Goal: Task Accomplishment & Management: Complete application form

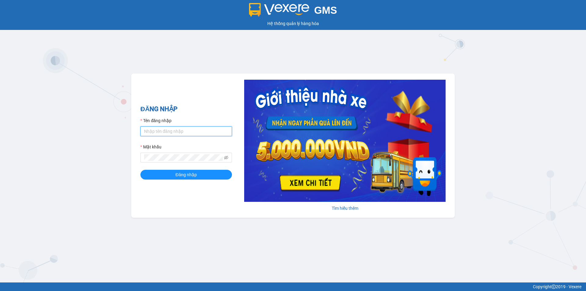
click at [172, 132] on input "Tên đăng nhập" at bounding box center [186, 131] width 92 height 10
type input "anhkha.namhailimo"
click at [183, 172] on span "Đăng nhập" at bounding box center [185, 174] width 21 height 7
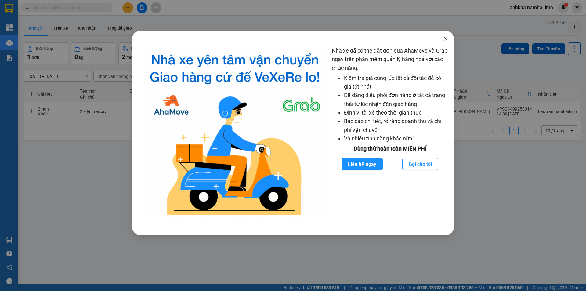
click at [448, 36] on span "Close" at bounding box center [445, 39] width 17 height 17
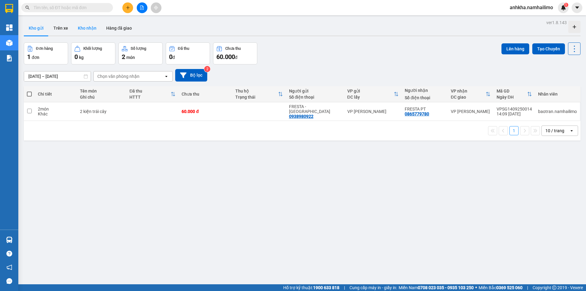
click at [91, 29] on button "Kho nhận" at bounding box center [87, 28] width 28 height 15
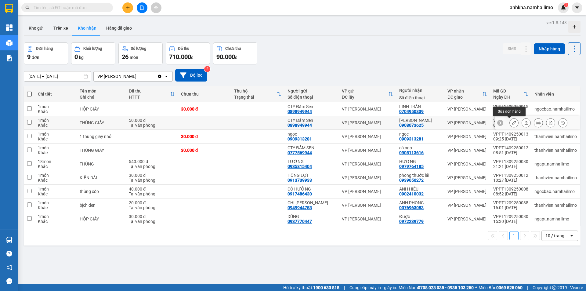
click at [512, 123] on icon at bounding box center [514, 123] width 4 height 4
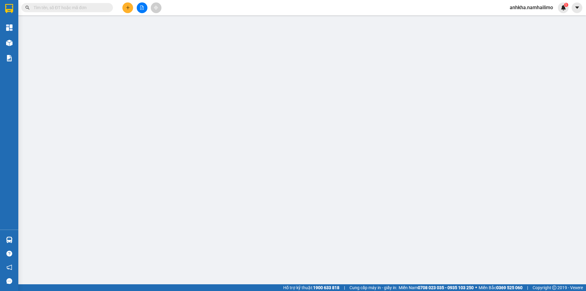
type input "0898949944"
type input "CTY Đầm Sen"
type input "0908073625"
type input "[PERSON_NAME]"
type input "50.000"
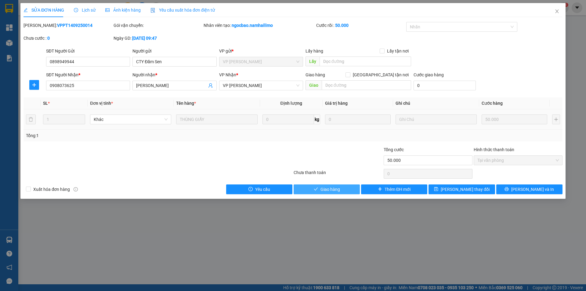
click at [310, 187] on button "Giao hàng" at bounding box center [327, 189] width 66 height 10
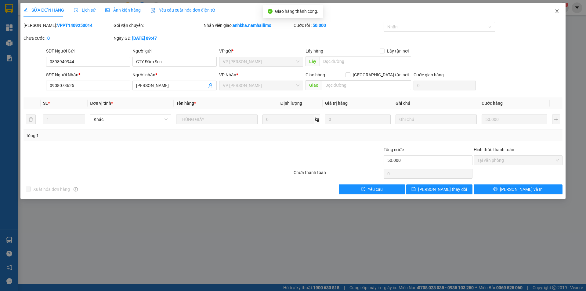
click at [555, 9] on icon "close" at bounding box center [557, 11] width 5 height 5
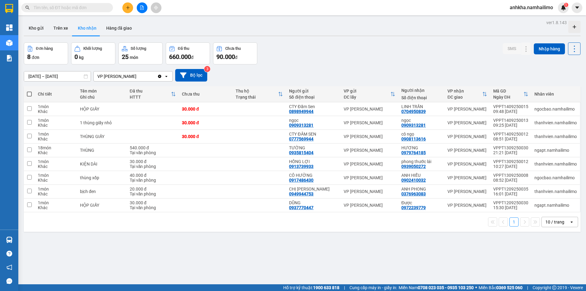
click at [427, 262] on div "ver 1.8.143 Kho gửi Trên xe Kho nhận Hàng đã giao Đơn hàng 8 đơn Khối lượng 0 k…" at bounding box center [302, 163] width 562 height 291
click at [203, 251] on div "ver 1.8.143 Kho gửi Trên xe Kho nhận Hàng đã giao Đơn hàng 8 đơn Khối lượng 0 k…" at bounding box center [302, 163] width 562 height 291
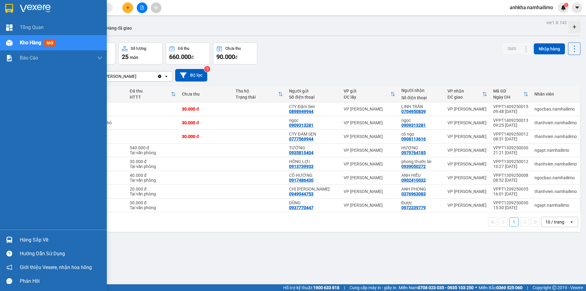
click at [16, 239] on div "Hàng sắp về" at bounding box center [53, 240] width 107 height 14
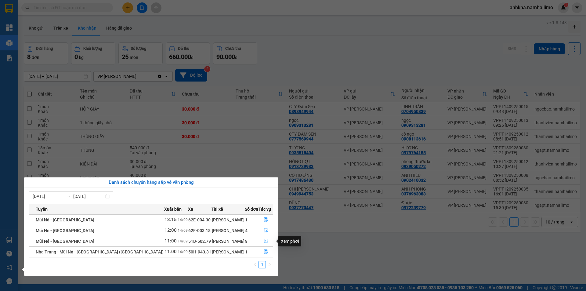
click at [265, 241] on icon "file-done" at bounding box center [266, 241] width 4 height 4
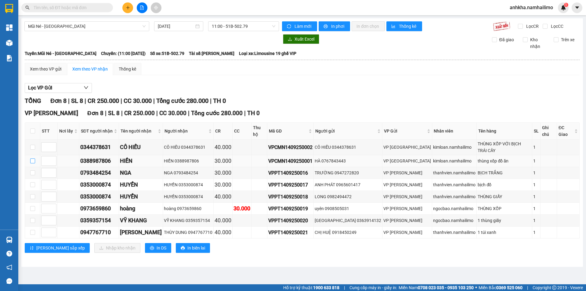
click at [34, 158] on input "checkbox" at bounding box center [32, 160] width 5 height 5
checkbox input "true"
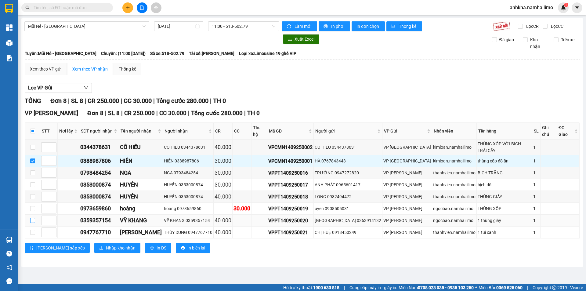
click at [34, 218] on input "checkbox" at bounding box center [32, 220] width 5 height 5
checkbox input "true"
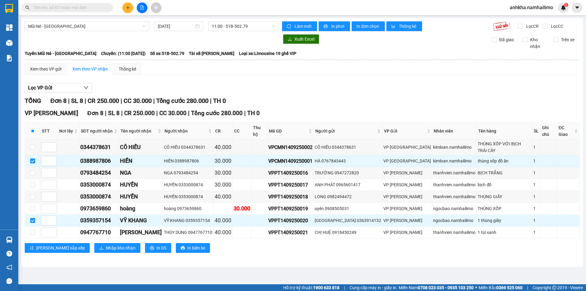
click at [145, 243] on div "[PERSON_NAME] sắp xếp Nhập kho nhận In DS In biên lai" at bounding box center [302, 248] width 555 height 10
click at [157, 244] on span "In DS" at bounding box center [162, 247] width 10 height 7
click at [34, 145] on input "checkbox" at bounding box center [32, 147] width 5 height 5
checkbox input "true"
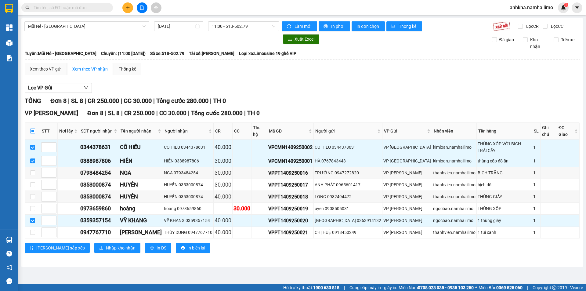
click at [33, 128] on input "checkbox" at bounding box center [32, 130] width 5 height 5
checkbox input "true"
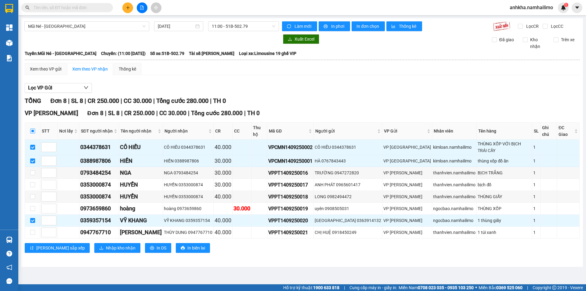
checkbox input "true"
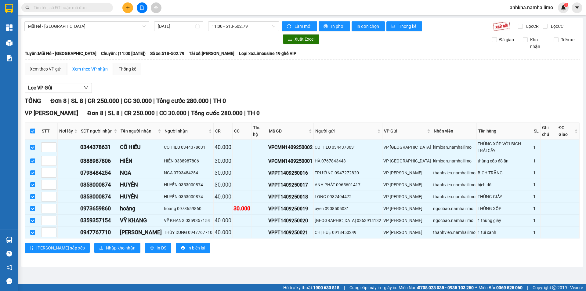
click at [33, 128] on input "checkbox" at bounding box center [32, 130] width 5 height 5
checkbox input "false"
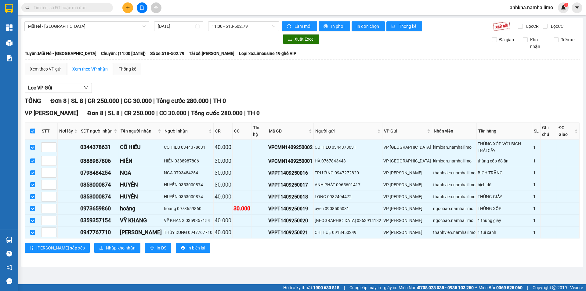
checkbox input "false"
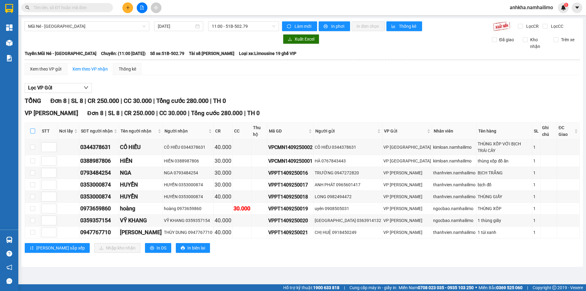
click at [33, 128] on input "checkbox" at bounding box center [32, 130] width 5 height 5
checkbox input "true"
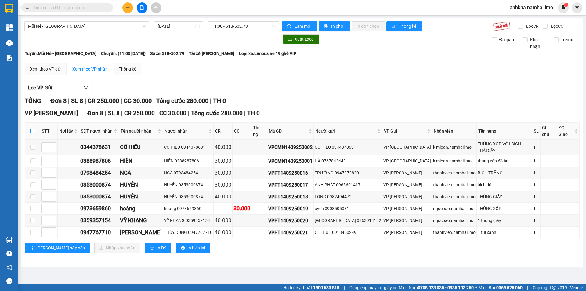
checkbox input "true"
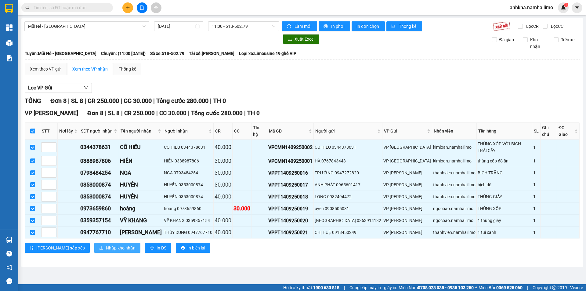
click at [106, 244] on span "Nhập kho nhận" at bounding box center [121, 247] width 30 height 7
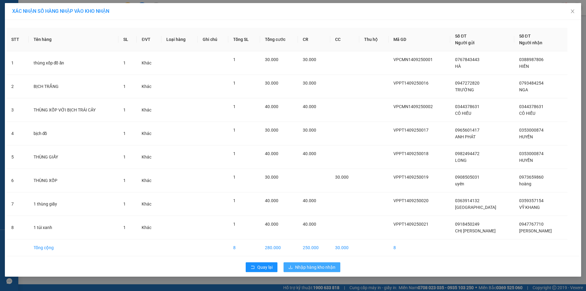
click at [304, 266] on span "Nhập hàng kho nhận" at bounding box center [315, 267] width 40 height 7
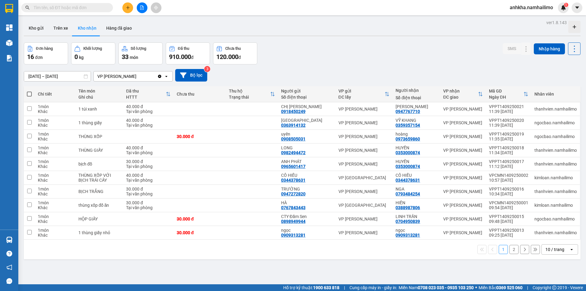
click at [66, 9] on input "text" at bounding box center [70, 7] width 72 height 7
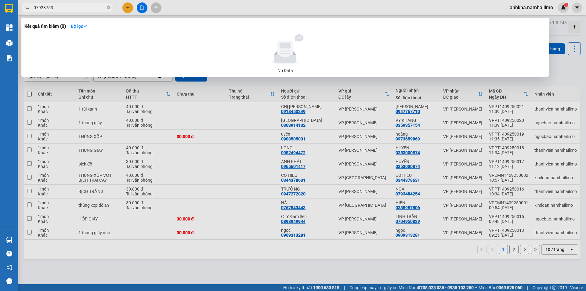
type input "07928753"
click at [230, 280] on div at bounding box center [293, 145] width 586 height 291
click at [107, 11] on span "07928753" at bounding box center [67, 7] width 92 height 9
click at [107, 8] on icon "close-circle" at bounding box center [109, 7] width 4 height 4
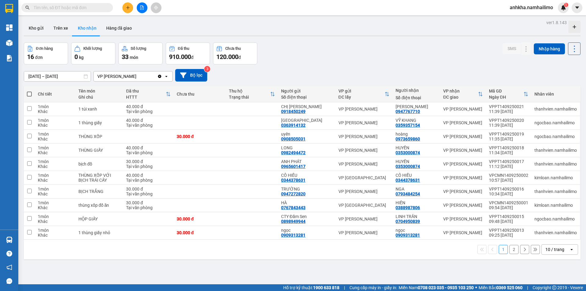
click at [84, 6] on input "text" at bounding box center [70, 7] width 72 height 7
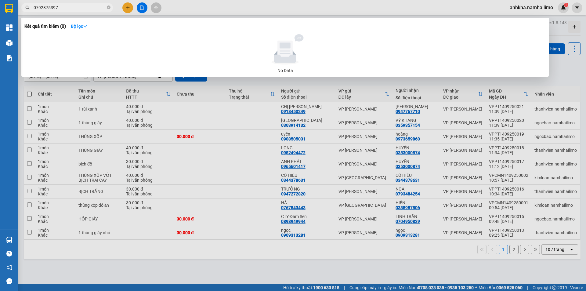
type input "0792875397"
click at [192, 6] on div at bounding box center [293, 145] width 586 height 291
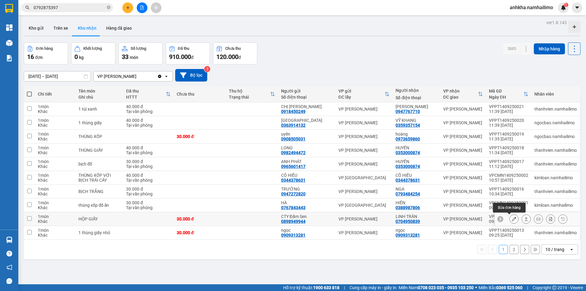
click at [512, 219] on icon at bounding box center [514, 219] width 4 height 4
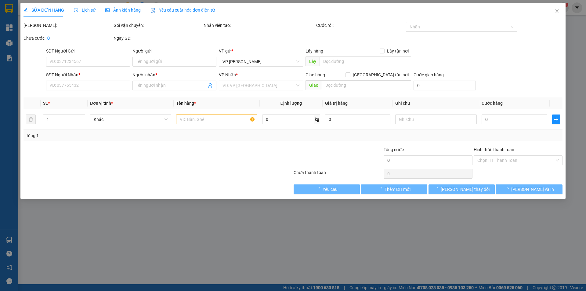
type input "0898949944"
type input "CTY Đầm Sen"
type input "0704950839"
type input "LINH TRẦN"
type input "30.000"
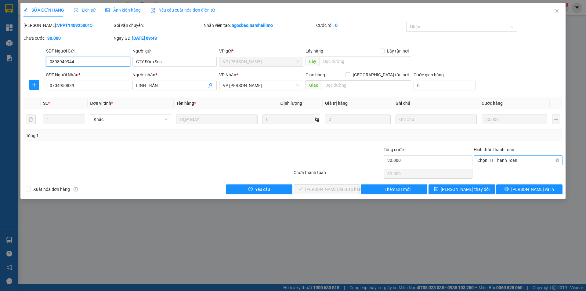
click at [487, 164] on span "Chọn HT Thanh Toán" at bounding box center [517, 160] width 81 height 9
click at [484, 171] on div "Tại văn phòng" at bounding box center [517, 172] width 81 height 7
type input "0"
click at [314, 187] on span "[PERSON_NAME] và Giao hàng" at bounding box center [334, 189] width 59 height 7
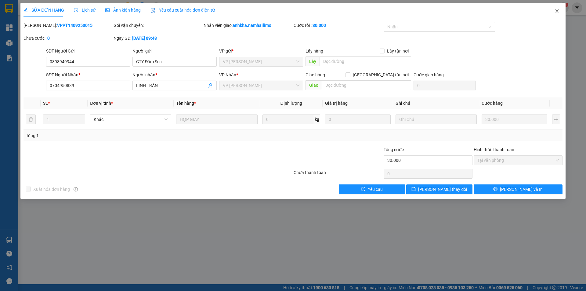
click at [556, 10] on icon "close" at bounding box center [556, 11] width 3 height 4
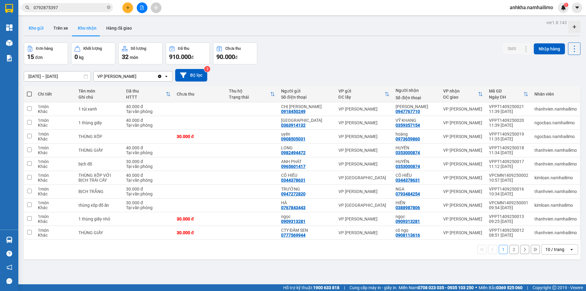
click at [37, 26] on button "Kho gửi" at bounding box center [36, 28] width 25 height 15
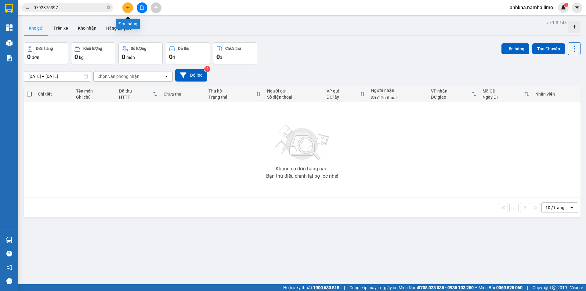
click at [128, 6] on icon "plus" at bounding box center [128, 7] width 4 height 4
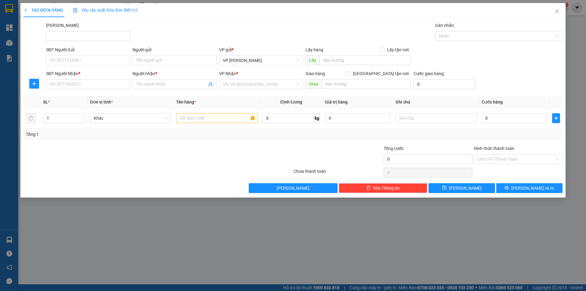
click at [97, 90] on div "SĐT Người Nhận * VD: 0377654321" at bounding box center [88, 80] width 84 height 21
click at [89, 86] on input "SĐT Người Nhận *" at bounding box center [88, 84] width 84 height 10
click at [67, 97] on div "0964511646 - OSHI PHAN THIẾT" at bounding box center [88, 96] width 77 height 7
type input "0964511646"
type input "OSHI PHAN THIẾT"
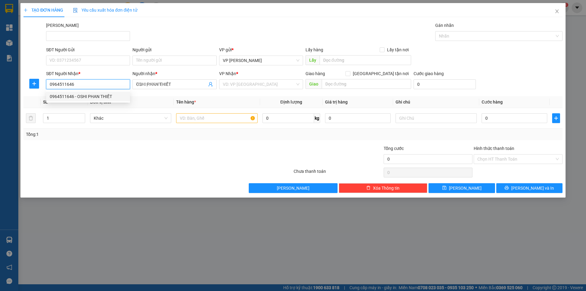
type input "120.000"
type input "0964511646"
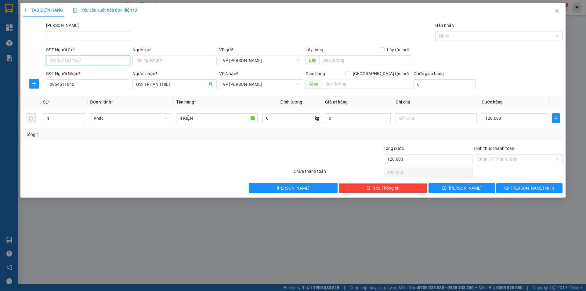
click at [77, 60] on input "SĐT Người Gửi" at bounding box center [88, 61] width 84 height 10
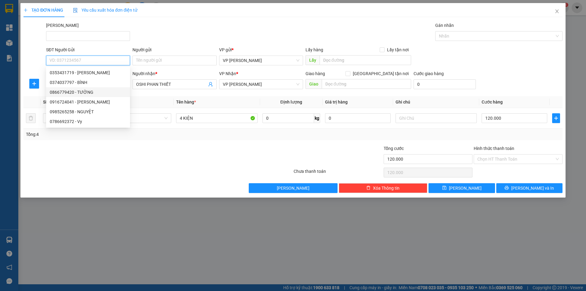
click at [85, 90] on div "0866779420 - TƯỜNG" at bounding box center [88, 92] width 77 height 7
type input "0866779420"
type input "TƯỜNG"
type input "30.000"
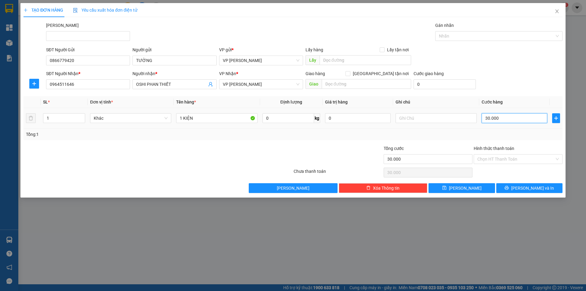
click at [492, 118] on input "30.000" at bounding box center [515, 118] width 66 height 10
type input "9"
type input "90"
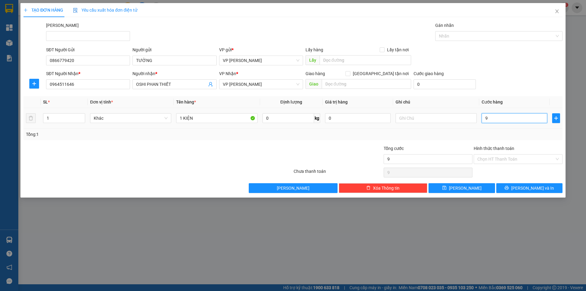
type input "90"
type input "90.000"
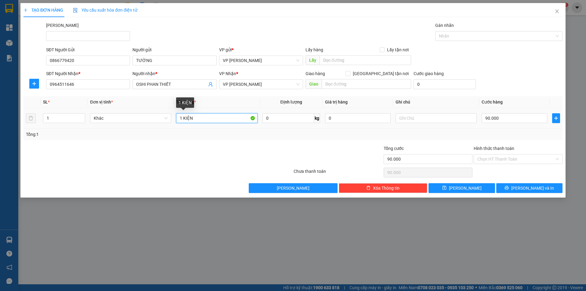
drag, startPoint x: 182, startPoint y: 116, endPoint x: 177, endPoint y: 116, distance: 4.9
click at [178, 116] on input "1 KIỆN" at bounding box center [216, 118] width 81 height 10
type input "3 KIỆN"
click at [81, 115] on span "up" at bounding box center [82, 117] width 4 height 4
type input "3"
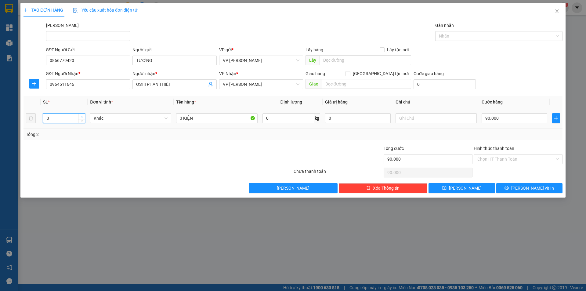
click at [81, 115] on span "up" at bounding box center [82, 117] width 4 height 4
click at [536, 186] on span "[PERSON_NAME] và In" at bounding box center [532, 188] width 43 height 7
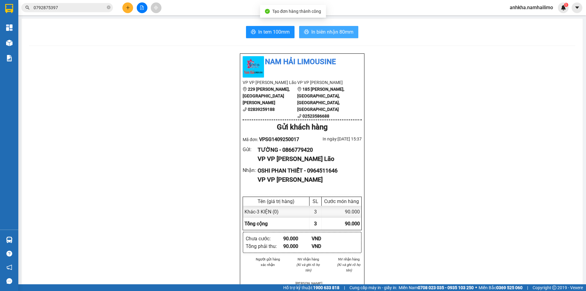
click at [319, 30] on span "In biên nhận 80mm" at bounding box center [332, 32] width 42 height 8
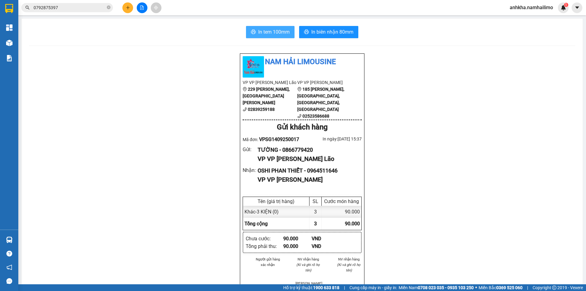
click at [277, 32] on span "In tem 100mm" at bounding box center [273, 32] width 31 height 8
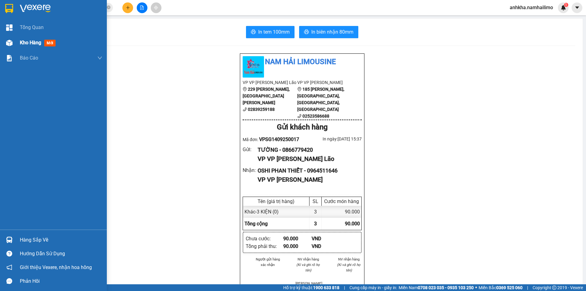
click at [30, 45] on span "Kho hàng" at bounding box center [30, 43] width 21 height 6
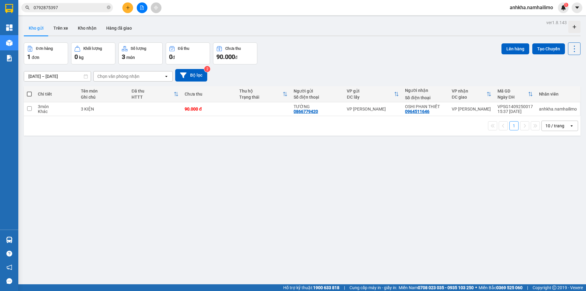
click at [126, 8] on icon "plus" at bounding box center [128, 7] width 4 height 4
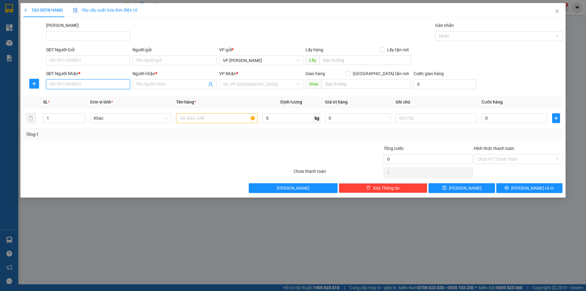
click at [67, 83] on input "SĐT Người Nhận *" at bounding box center [88, 84] width 84 height 10
drag, startPoint x: 66, startPoint y: 95, endPoint x: 71, endPoint y: 78, distance: 18.1
click at [66, 95] on div "0888802280 - [PERSON_NAME]" at bounding box center [88, 96] width 77 height 7
type input "0888802280"
type input "[PERSON_NAME]"
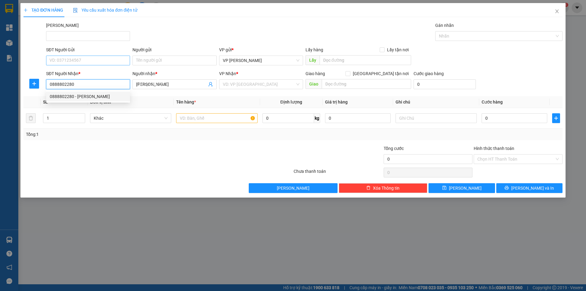
type input "60.000"
type input "0888802280"
click at [78, 56] on input "SĐT Người Gửi" at bounding box center [88, 61] width 84 height 10
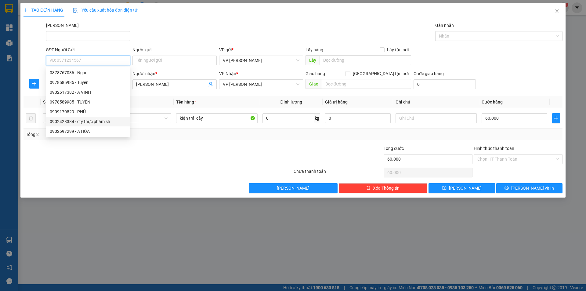
click at [81, 120] on div "0902428384 - cty thực phẩm sh" at bounding box center [88, 121] width 77 height 7
type input "0902428384"
type input "cty thực phẩm sh"
type input "30.000"
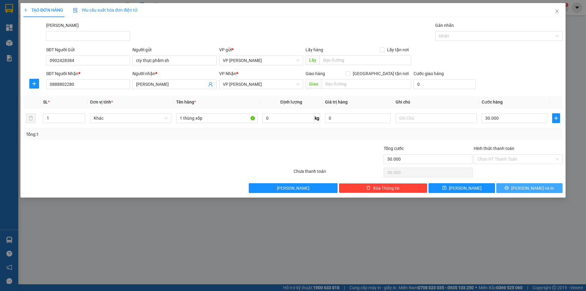
click at [532, 187] on span "[PERSON_NAME] và In" at bounding box center [532, 188] width 43 height 7
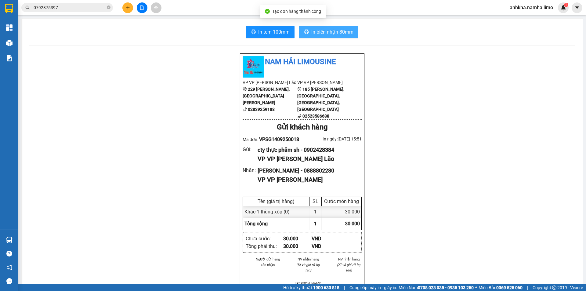
click at [324, 33] on span "In biên nhận 80mm" at bounding box center [332, 32] width 42 height 8
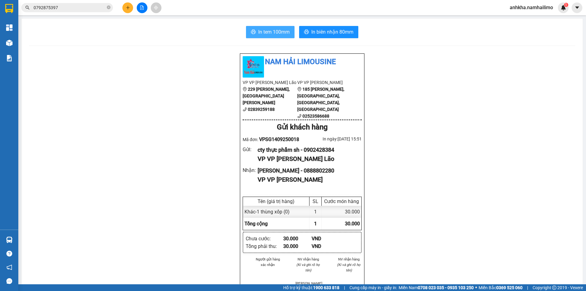
click at [258, 30] on span "In tem 100mm" at bounding box center [273, 32] width 31 height 8
click at [242, 168] on div "Nam Hải Limousine VP VP [PERSON_NAME] Lão [STREET_ADDRESS][PERSON_NAME][PERSON_…" at bounding box center [302, 221] width 125 height 336
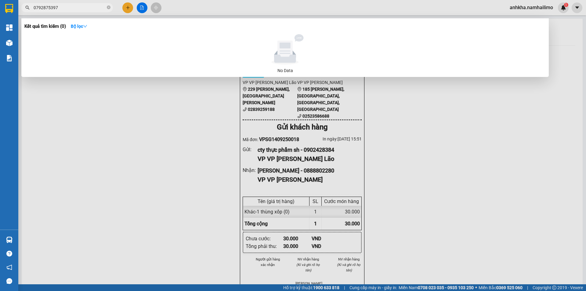
click at [82, 5] on input "0792875397" at bounding box center [70, 7] width 72 height 7
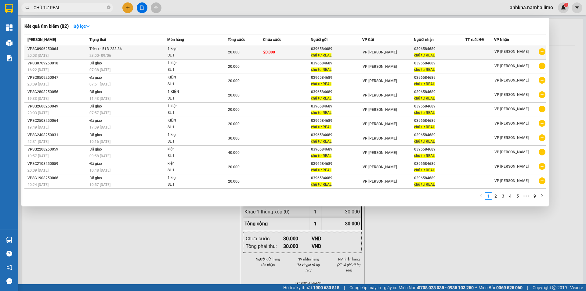
type input "CHÚ TƯ REAL"
click at [542, 51] on icon "plus-circle" at bounding box center [542, 51] width 7 height 7
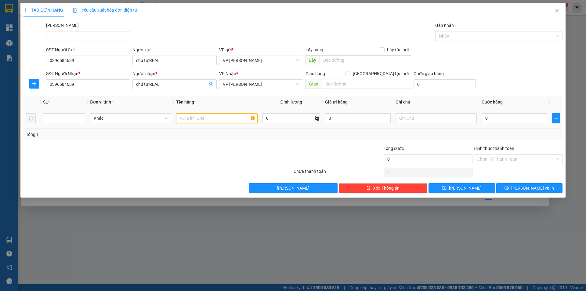
click at [203, 118] on input "text" at bounding box center [216, 118] width 81 height 10
type input "1 KIỆN"
click at [505, 120] on input "0" at bounding box center [515, 118] width 66 height 10
type input "6"
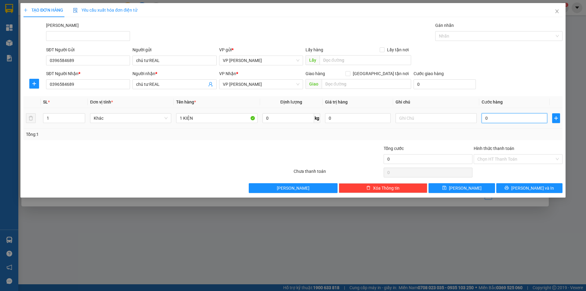
type input "6"
type input "0"
type input "03"
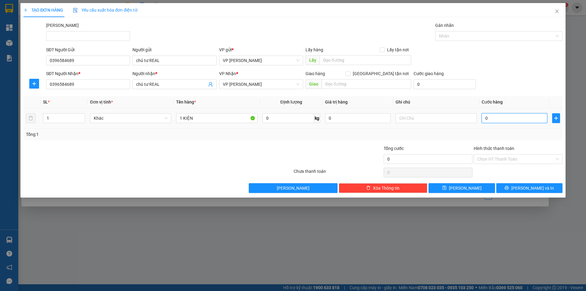
type input "3"
type input "030"
type input "30"
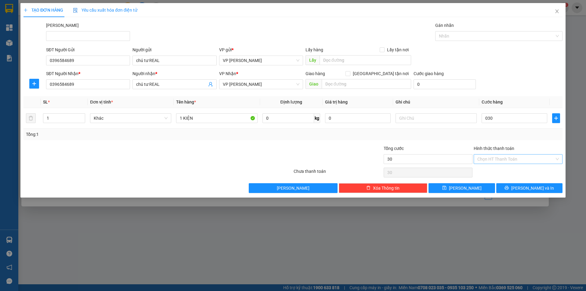
type input "30.000"
click at [505, 162] on input "Hình thức thanh toán" at bounding box center [515, 158] width 77 height 9
click at [497, 175] on div "Tại văn phòng" at bounding box center [518, 171] width 89 height 10
type input "0"
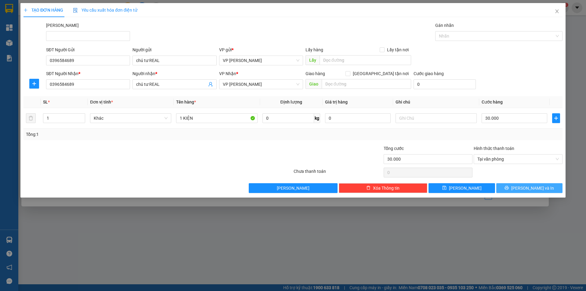
click at [510, 186] on button "[PERSON_NAME] và In" at bounding box center [529, 188] width 66 height 10
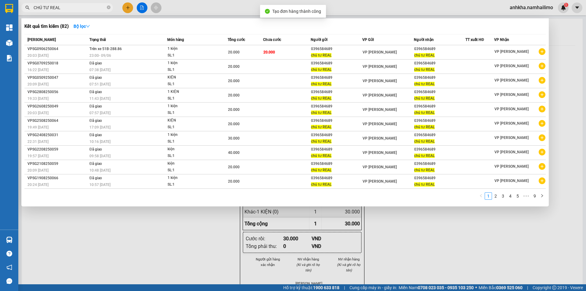
drag, startPoint x: 392, startPoint y: 17, endPoint x: 283, endPoint y: 14, distance: 109.6
click at [391, 17] on div at bounding box center [293, 145] width 586 height 291
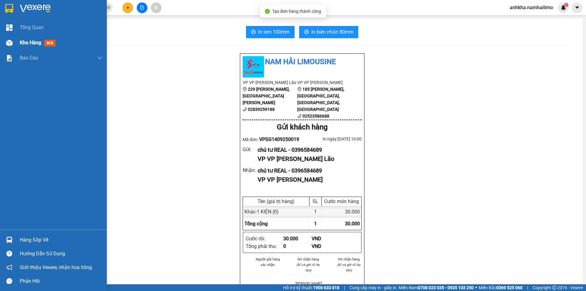
click at [18, 43] on div "Kho hàng mới" at bounding box center [53, 42] width 107 height 15
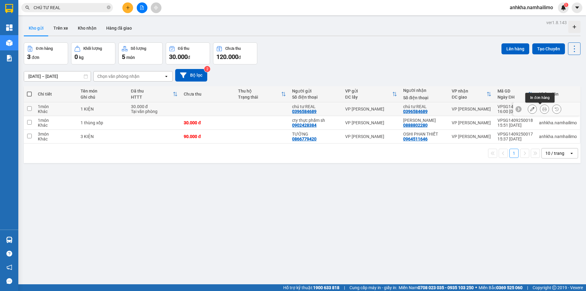
click at [542, 109] on icon at bounding box center [544, 109] width 4 height 4
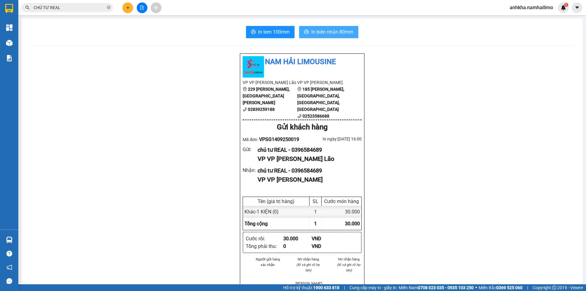
click at [336, 34] on span "In biên nhận 80mm" at bounding box center [332, 32] width 42 height 8
click at [272, 30] on span "In tem 100mm" at bounding box center [273, 32] width 31 height 8
click at [81, 9] on input "CHÚ TƯ REAL" at bounding box center [70, 7] width 72 height 7
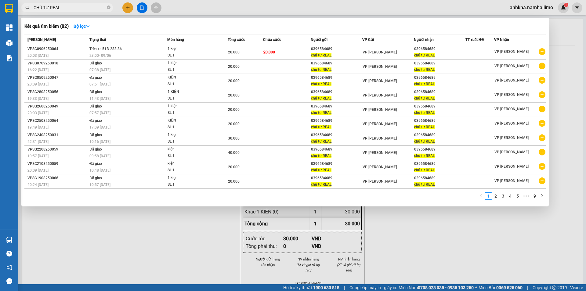
click at [81, 9] on input "CHÚ TƯ REAL" at bounding box center [70, 7] width 72 height 7
click at [81, 11] on span "CHÚ TƯ REAL" at bounding box center [67, 7] width 92 height 9
click at [79, 8] on input "CHÚ TƯ REAL" at bounding box center [70, 7] width 72 height 7
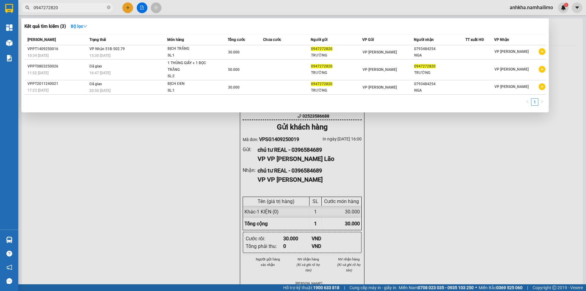
click at [83, 6] on input "0947272820" at bounding box center [70, 7] width 72 height 7
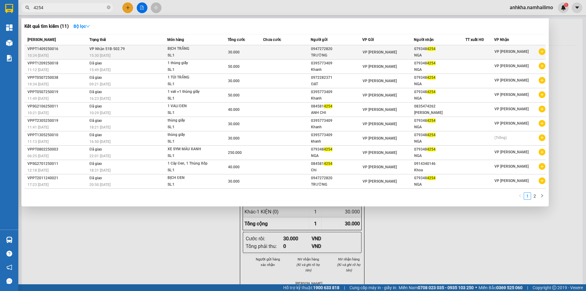
type input "4254"
click at [273, 51] on td at bounding box center [287, 52] width 48 height 14
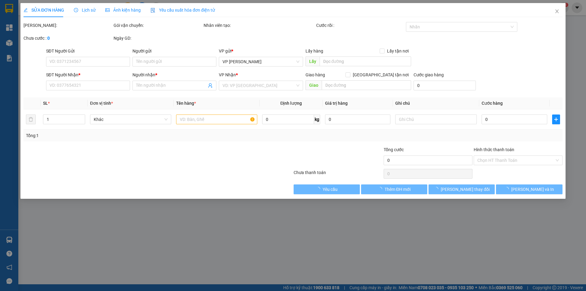
type input "0947272820"
type input "TRƯỜNG"
type input "0793484254"
type input "NGA"
type input "30.000"
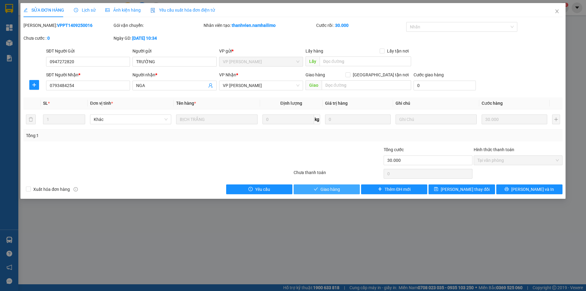
click at [328, 189] on span "Giao hàng" at bounding box center [330, 189] width 20 height 7
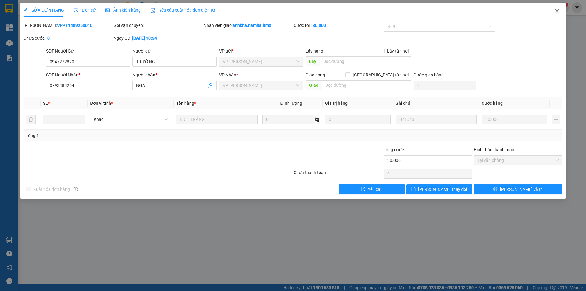
click at [558, 12] on icon "close" at bounding box center [557, 11] width 5 height 5
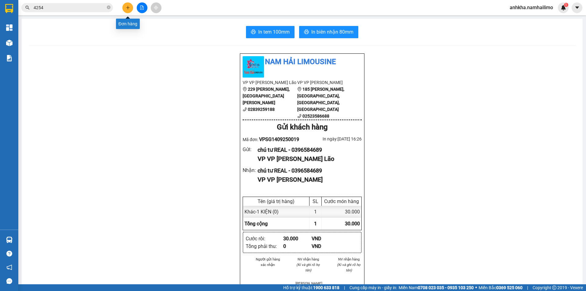
click at [129, 6] on icon "plus" at bounding box center [128, 7] width 4 height 4
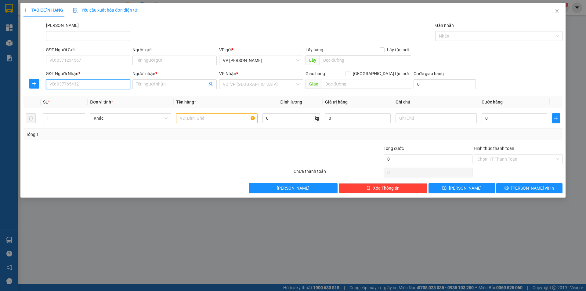
click at [81, 87] on input "SĐT Người Nhận *" at bounding box center [88, 84] width 84 height 10
click at [75, 95] on div "0937949575 - [GEOGRAPHIC_DATA]" at bounding box center [88, 96] width 77 height 7
type input "0937949575"
type input "VIỆT HÀN"
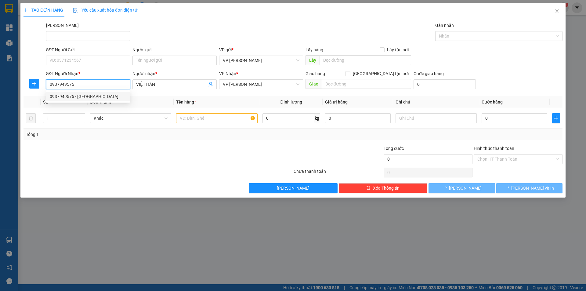
type input "20.000"
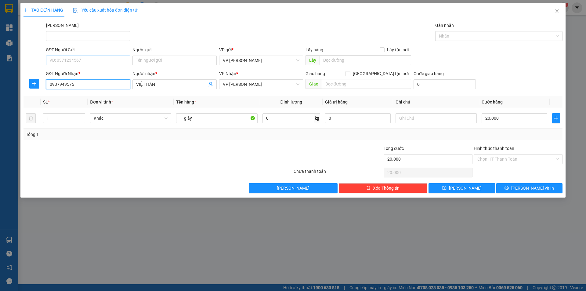
type input "0937949575"
click at [73, 61] on input "SĐT Người Gửi" at bounding box center [88, 61] width 84 height 10
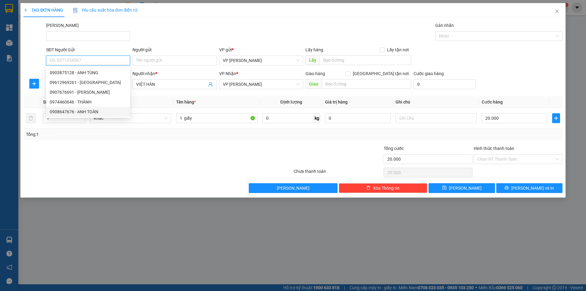
click at [93, 109] on div "0908647676 - ANH TOÀN" at bounding box center [88, 111] width 77 height 7
type input "0908647676"
type input "ANH TOÀN"
type input "30.000"
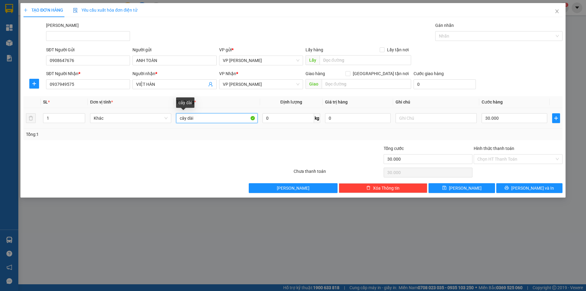
click at [211, 118] on input "cây dài" at bounding box center [216, 118] width 81 height 10
type input "KIEN DEN"
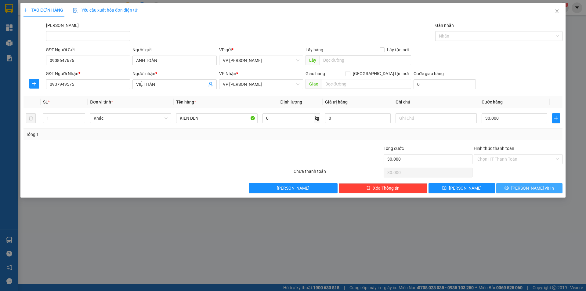
click at [530, 186] on span "[PERSON_NAME] và In" at bounding box center [532, 188] width 43 height 7
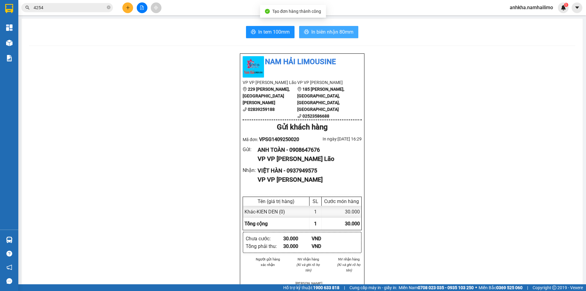
click at [319, 30] on span "In biên nhận 80mm" at bounding box center [332, 32] width 42 height 8
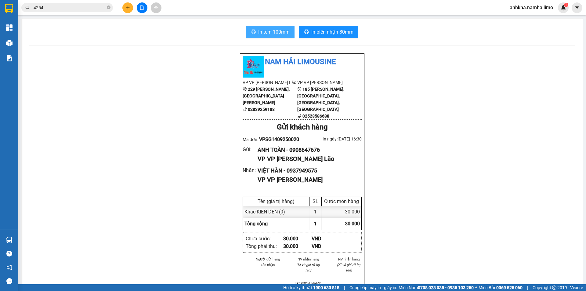
click at [267, 35] on span "In tem 100mm" at bounding box center [273, 32] width 31 height 8
click at [126, 7] on icon "plus" at bounding box center [128, 7] width 4 height 4
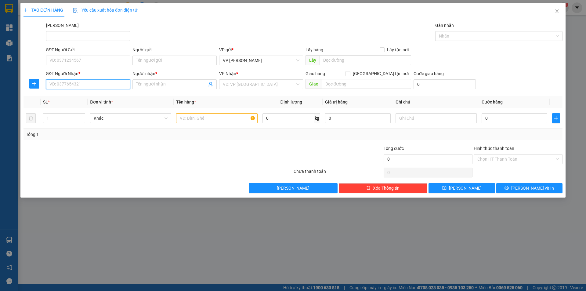
click at [78, 83] on input "SĐT Người Nhận *" at bounding box center [88, 84] width 84 height 10
click at [69, 93] on div "0972885307 - BÉ MY PT" at bounding box center [88, 96] width 77 height 7
type input "0972885307"
type input "BÉ MY PT"
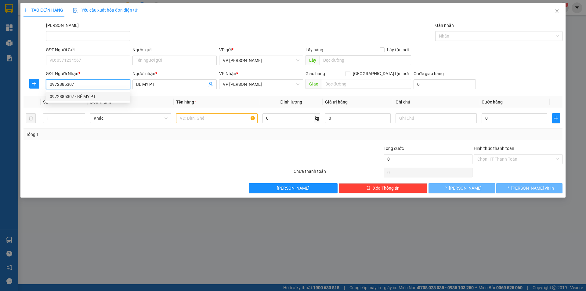
type input "120.000"
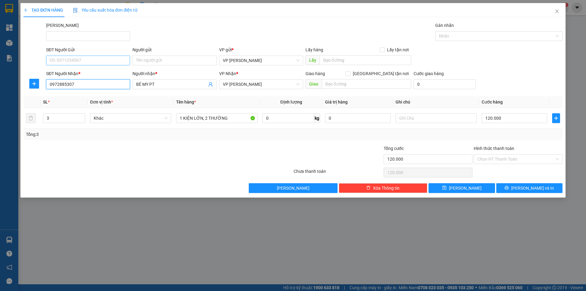
type input "0972885307"
click at [76, 60] on input "SĐT Người Gửi" at bounding box center [88, 61] width 84 height 10
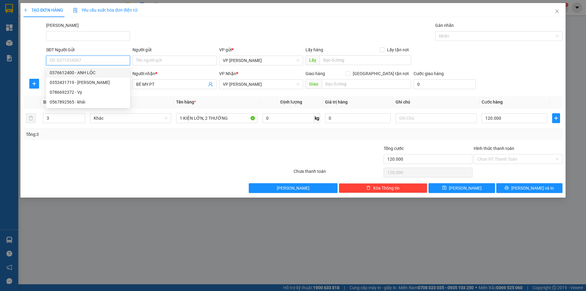
click at [87, 72] on div "0376612400 - ANH LỘC" at bounding box center [88, 72] width 77 height 7
type input "0376612400"
type input "ANH LỘC"
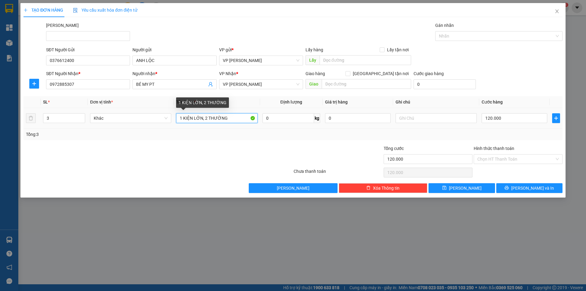
drag, startPoint x: 230, startPoint y: 117, endPoint x: 204, endPoint y: 118, distance: 26.3
click at [204, 118] on input "1 KIỆN LỚN, 2 THƯỜNG" at bounding box center [216, 118] width 81 height 10
type input "1 KIỆN LỚN-1 THƯỜNG"
type input "2"
click at [82, 119] on icon "down" at bounding box center [82, 120] width 2 height 2
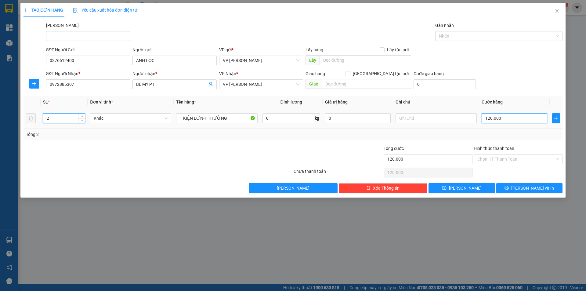
click at [499, 117] on input "120.000" at bounding box center [515, 118] width 66 height 10
type input "8"
type input "80"
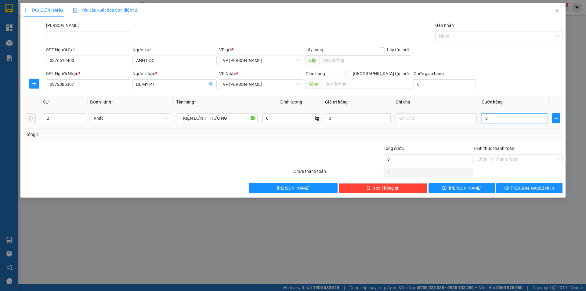
type input "80"
type input "80.000"
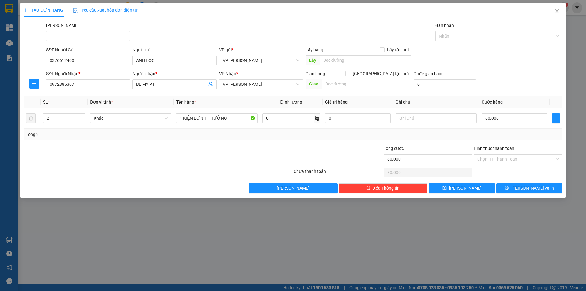
click at [509, 98] on th "Cước hàng" at bounding box center [514, 102] width 71 height 12
click at [524, 186] on span "[PERSON_NAME] và In" at bounding box center [532, 188] width 43 height 7
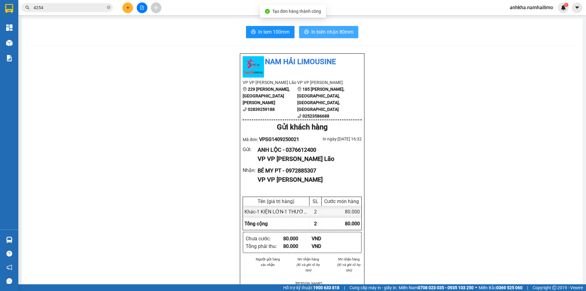
click at [327, 34] on span "In biên nhận 80mm" at bounding box center [332, 32] width 42 height 8
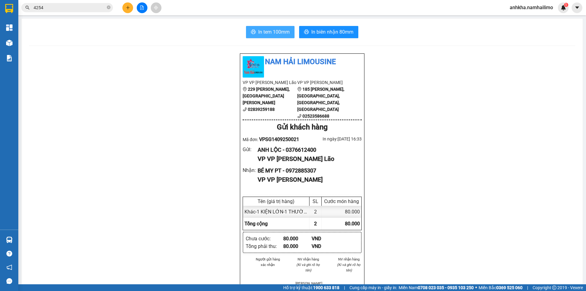
click at [276, 35] on span "In tem 100mm" at bounding box center [273, 32] width 31 height 8
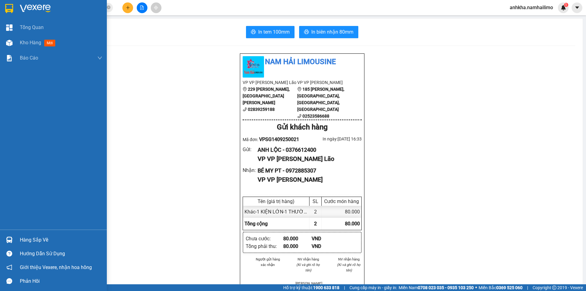
click at [26, 240] on div "Hàng sắp về" at bounding box center [61, 239] width 82 height 9
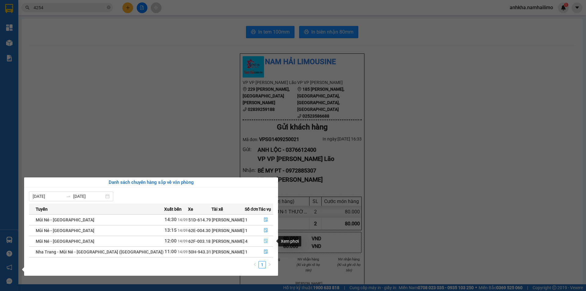
click at [266, 239] on icon "file-done" at bounding box center [266, 241] width 4 height 4
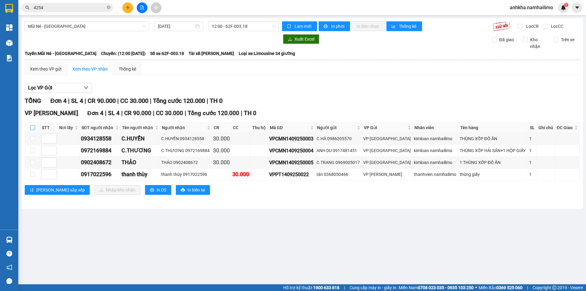
click at [30, 127] on input "checkbox" at bounding box center [32, 127] width 5 height 5
checkbox input "true"
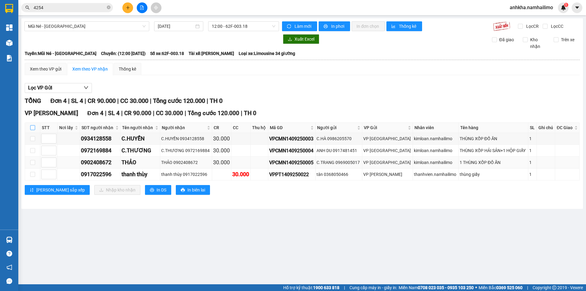
checkbox input "true"
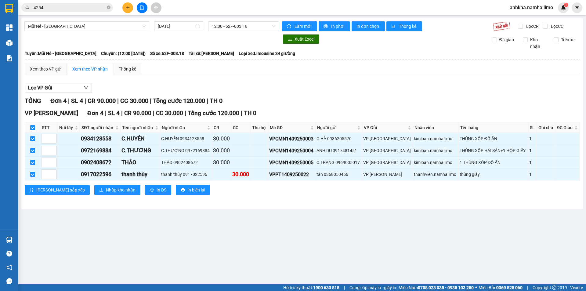
click at [87, 196] on div "VP [PERSON_NAME] Lão Đơn 4 | SL 4 | CR 90.000 | CC 30.000 | Tổng cước 120.000 |…" at bounding box center [302, 154] width 555 height 91
click at [106, 191] on span "Nhập kho nhận" at bounding box center [121, 189] width 30 height 7
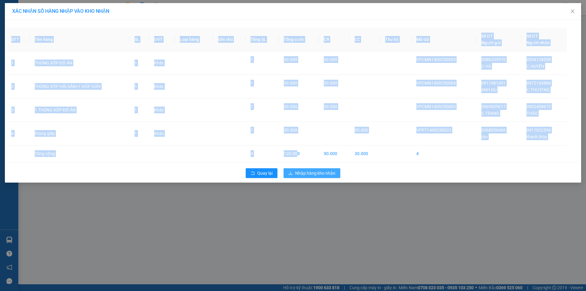
drag, startPoint x: 300, startPoint y: 162, endPoint x: 300, endPoint y: 170, distance: 8.3
click at [301, 167] on div "STT Tên hàng SL ĐVT Loại hàng Ghi chú Tổng SL Tổng cước CR CC Thu hộ Mã GD Số Đ…" at bounding box center [293, 101] width 576 height 163
click at [300, 170] on span "Nhập hàng kho nhận" at bounding box center [315, 173] width 40 height 7
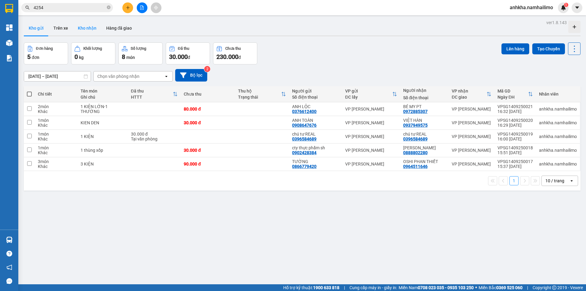
click at [87, 27] on button "Kho nhận" at bounding box center [87, 28] width 28 height 15
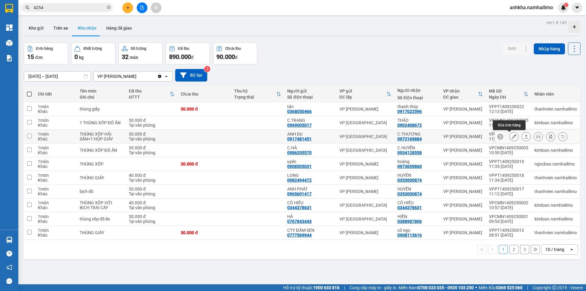
click at [512, 136] on icon at bounding box center [514, 136] width 4 height 4
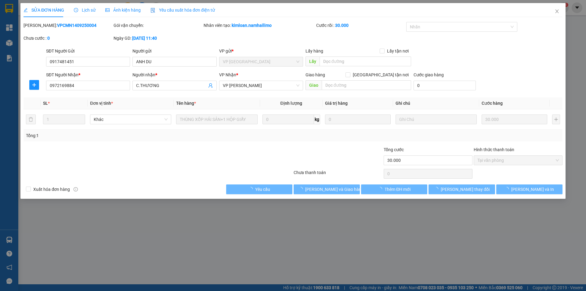
type input "0917481451"
type input "ANH DU"
type input "0972169884"
type input "C.THƯƠNG"
type input "30.000"
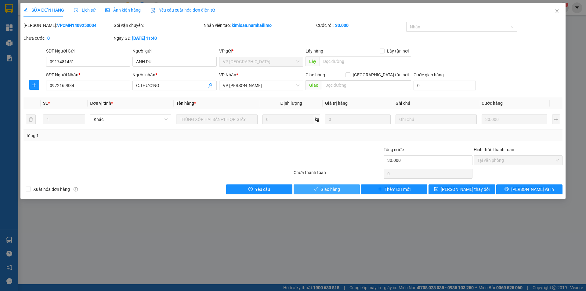
click at [328, 192] on span "Giao hàng" at bounding box center [330, 189] width 20 height 7
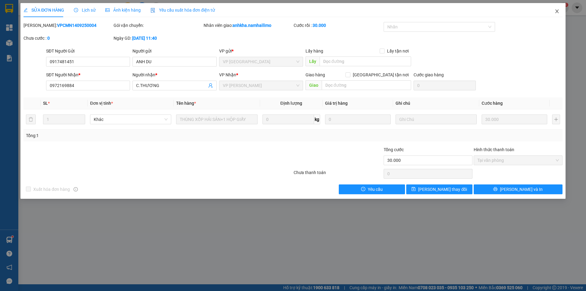
click at [555, 11] on icon "close" at bounding box center [557, 11] width 5 height 5
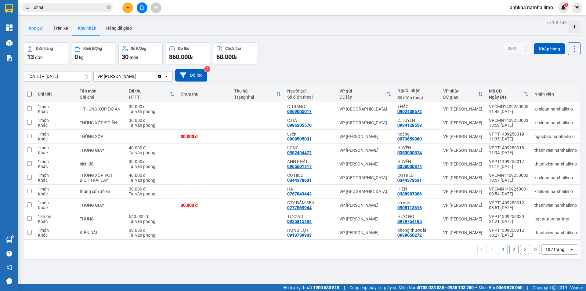
click at [33, 25] on button "Kho gửi" at bounding box center [36, 28] width 25 height 15
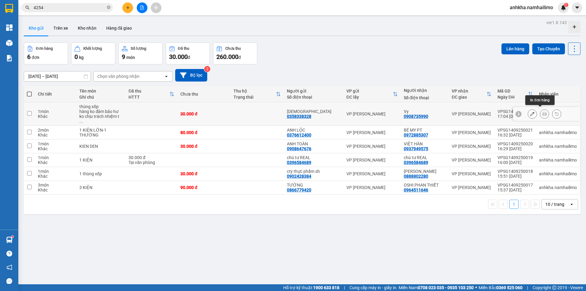
click at [542, 112] on icon at bounding box center [544, 114] width 4 height 4
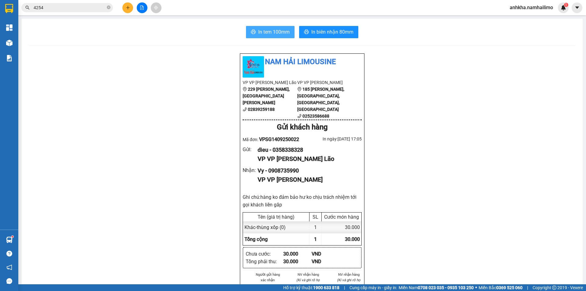
click at [265, 34] on span "In tem 100mm" at bounding box center [273, 32] width 31 height 8
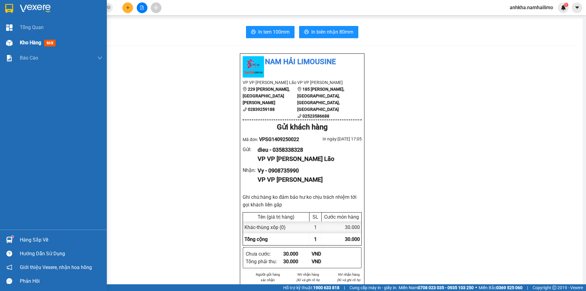
drag, startPoint x: 14, startPoint y: 41, endPoint x: 27, endPoint y: 42, distance: 12.6
click at [14, 41] on div at bounding box center [9, 43] width 11 height 11
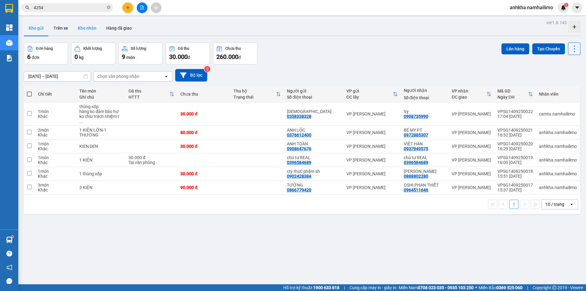
click at [93, 28] on button "Kho nhận" at bounding box center [87, 28] width 28 height 15
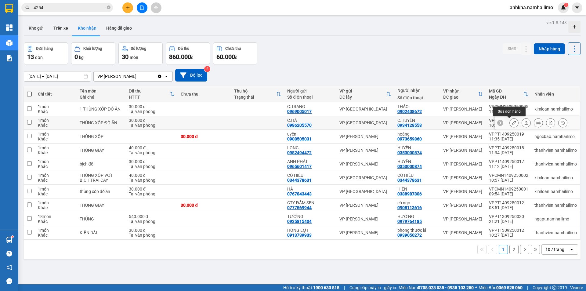
click at [512, 124] on icon at bounding box center [514, 123] width 4 height 4
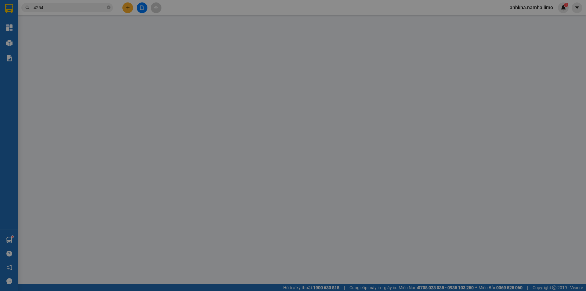
type input "0986205570"
type input "C.HÀ"
type input "0934128558"
type input "C.HUYỀN"
type input "30.000"
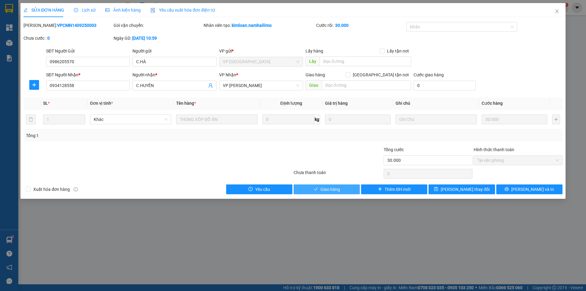
click at [310, 189] on button "Giao hàng" at bounding box center [327, 189] width 66 height 10
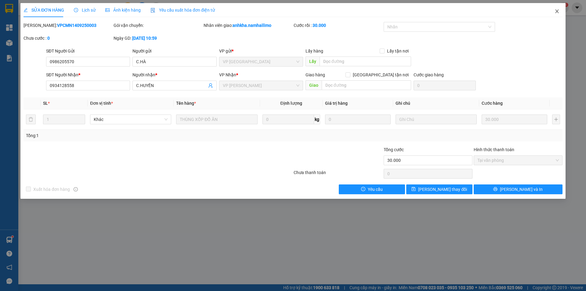
click at [556, 12] on icon "close" at bounding box center [557, 11] width 5 height 5
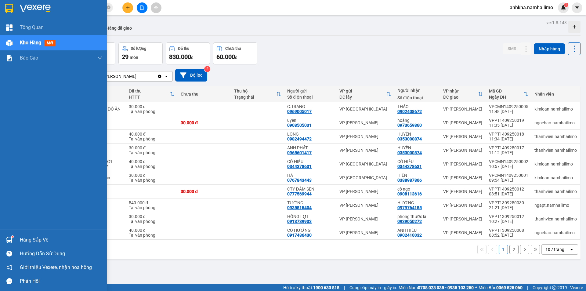
click at [9, 237] on img at bounding box center [9, 240] width 6 height 6
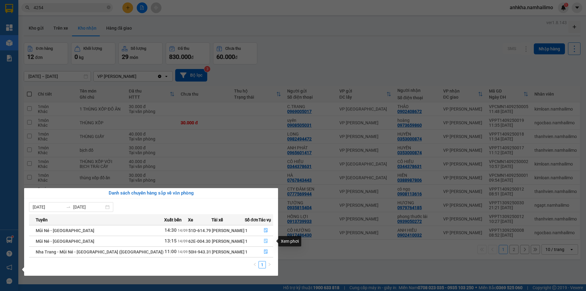
click at [266, 242] on icon "file-done" at bounding box center [266, 241] width 4 height 4
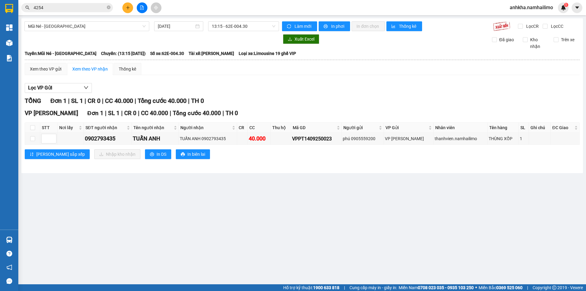
drag, startPoint x: 30, startPoint y: 125, endPoint x: 50, endPoint y: 138, distance: 23.7
click at [30, 125] on th at bounding box center [32, 128] width 15 height 10
click at [34, 128] on input "checkbox" at bounding box center [32, 127] width 5 height 5
checkbox input "true"
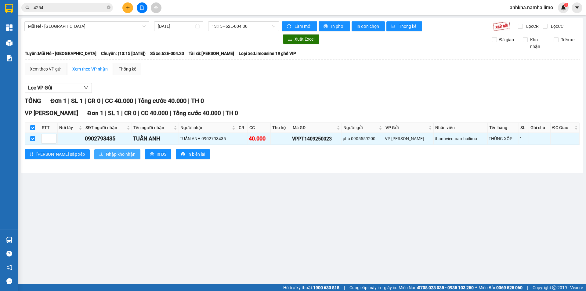
drag, startPoint x: 71, startPoint y: 147, endPoint x: 79, endPoint y: 152, distance: 8.9
click at [72, 147] on div "VP [PERSON_NAME] Lão Đơn 1 | SL 1 | CR 0 | CC 40.000 | Tổng cước 40.000 | TH 0 …" at bounding box center [302, 136] width 555 height 55
click at [94, 152] on button "Nhập kho nhận" at bounding box center [117, 154] width 46 height 10
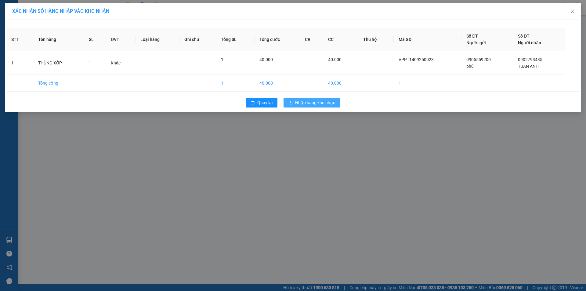
click at [307, 101] on span "Nhập hàng kho nhận" at bounding box center [315, 102] width 40 height 7
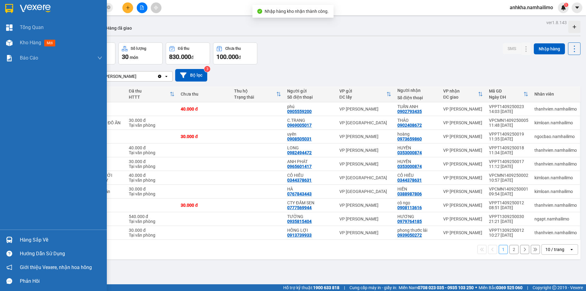
click at [38, 240] on div "Hàng sắp về" at bounding box center [61, 239] width 82 height 9
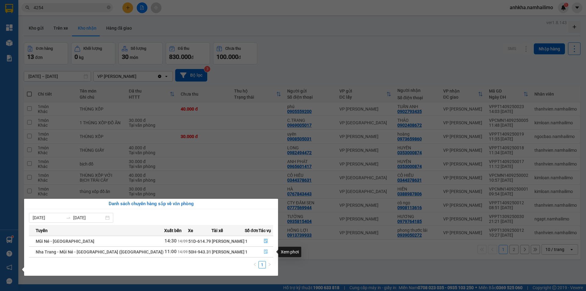
click at [264, 250] on icon "file-done" at bounding box center [266, 251] width 4 height 4
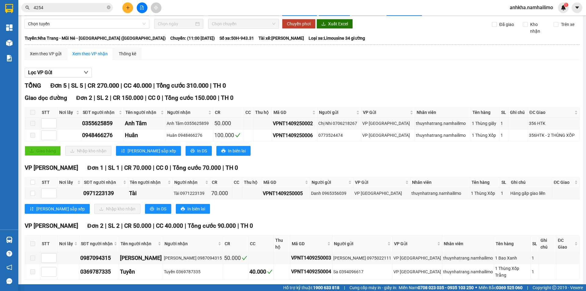
scroll to position [31, 0]
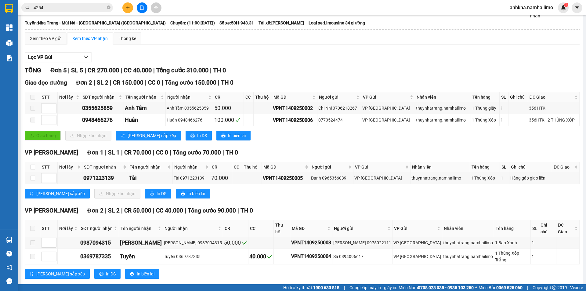
click at [128, 7] on icon "plus" at bounding box center [128, 7] width 4 height 4
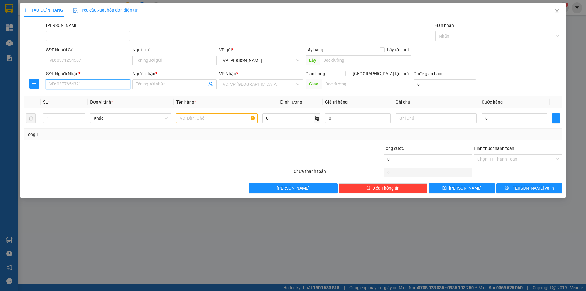
click at [75, 81] on input "SĐT Người Nhận *" at bounding box center [88, 84] width 84 height 10
drag, startPoint x: 87, startPoint y: 96, endPoint x: 86, endPoint y: 91, distance: 5.3
click at [86, 96] on div "0933013761 - [PERSON_NAME]" at bounding box center [88, 96] width 77 height 7
type input "0933013761"
type input "Đan"
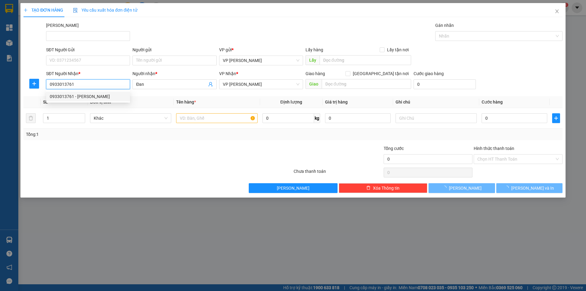
type input "50.000"
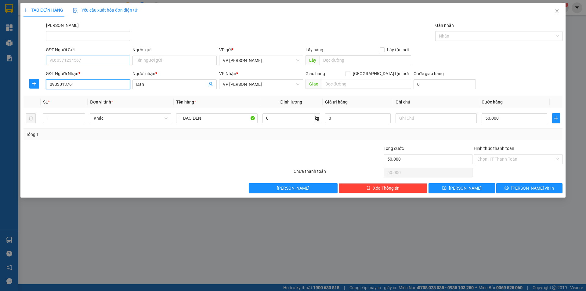
type input "0933013761"
click at [85, 63] on input "SĐT Người Gửi" at bounding box center [88, 61] width 84 height 10
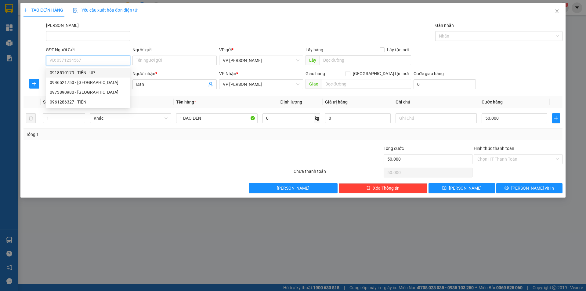
click at [85, 72] on div "0918510179 - TIÊN - UP" at bounding box center [88, 72] width 77 height 7
type input "0918510179"
type input "TIÊN - UP"
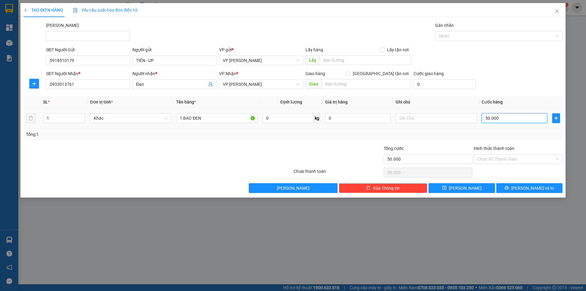
click at [485, 118] on input "50.000" at bounding box center [515, 118] width 66 height 10
type input "3"
type input "0"
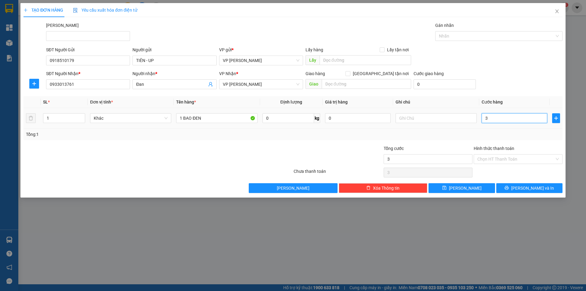
type input "0"
type input "2"
type input "02"
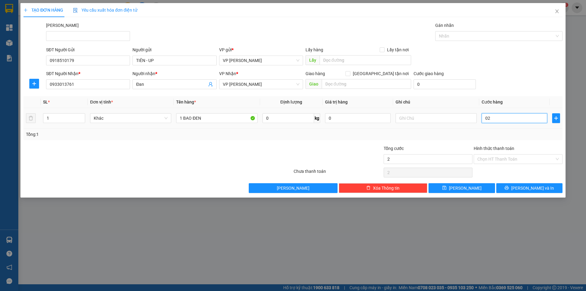
type input "20"
type input "020"
type input "20.000"
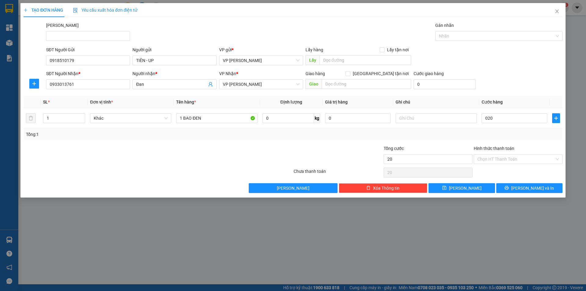
type input "20.000"
drag, startPoint x: 230, startPoint y: 150, endPoint x: 304, endPoint y: 153, distance: 74.2
click at [234, 151] on div at bounding box center [248, 155] width 90 height 21
drag, startPoint x: 193, startPoint y: 115, endPoint x: 183, endPoint y: 116, distance: 9.2
click at [183, 116] on input "1 BAO ĐEN" at bounding box center [216, 118] width 81 height 10
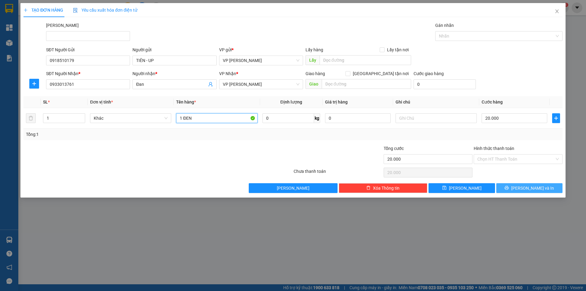
type input "1 ĐEN"
click at [512, 186] on button "[PERSON_NAME] và In" at bounding box center [529, 188] width 66 height 10
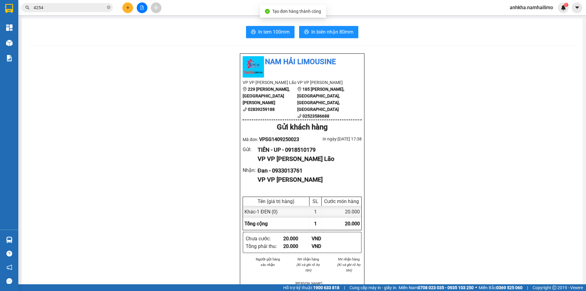
click at [334, 25] on div "In tem 100mm In biên nhận 80mm Nam Hải Limousine VP VP [PERSON_NAME] Lão 229 [P…" at bounding box center [302, 284] width 561 height 531
click at [335, 27] on button "In biên nhận 80mm" at bounding box center [328, 32] width 59 height 12
click at [277, 34] on span "In tem 100mm" at bounding box center [273, 32] width 31 height 8
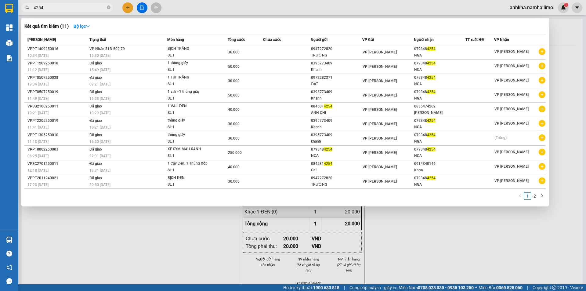
click at [86, 3] on span "4254" at bounding box center [67, 7] width 92 height 9
drag, startPoint x: 78, startPoint y: 10, endPoint x: 87, endPoint y: 12, distance: 9.8
click at [78, 10] on input "4254" at bounding box center [70, 7] width 72 height 7
click at [128, 6] on div at bounding box center [293, 145] width 586 height 291
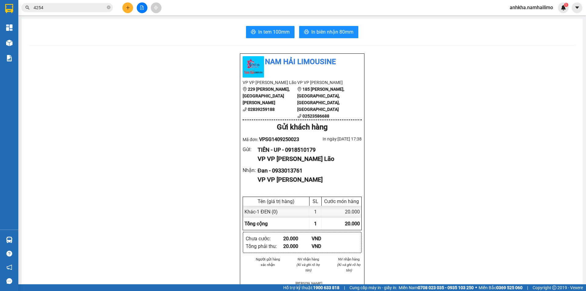
click at [124, 10] on button at bounding box center [127, 7] width 11 height 11
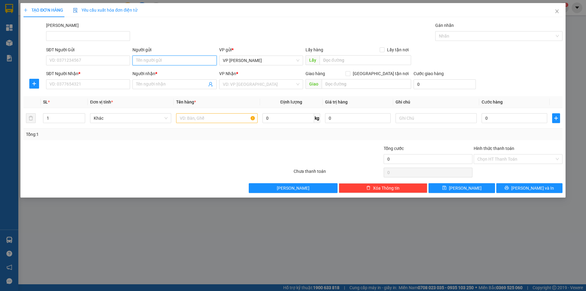
click at [161, 61] on input "Người gửi" at bounding box center [174, 61] width 84 height 10
type input "FRE"
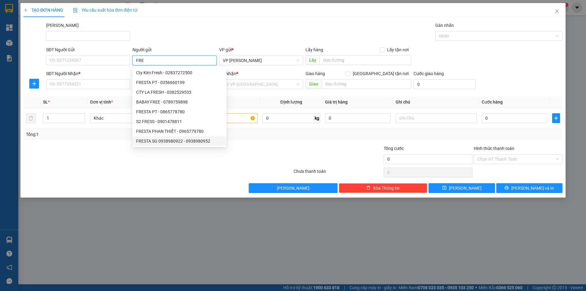
click at [169, 139] on div "FRESTA SG 0938980922 - 0938980952" at bounding box center [179, 141] width 87 height 7
type input "0938980952"
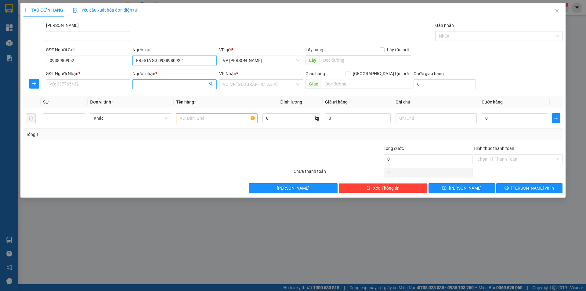
type input "FRESTA SG 0938980922"
click at [161, 87] on input "Người nhận *" at bounding box center [171, 84] width 71 height 7
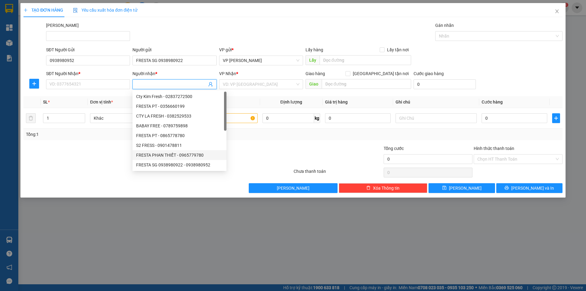
click at [169, 155] on div "FRESTA PHAN THIẾT - 0965779780" at bounding box center [179, 155] width 87 height 7
type input "0965779780"
type input "FRESTA PHAN THIẾT"
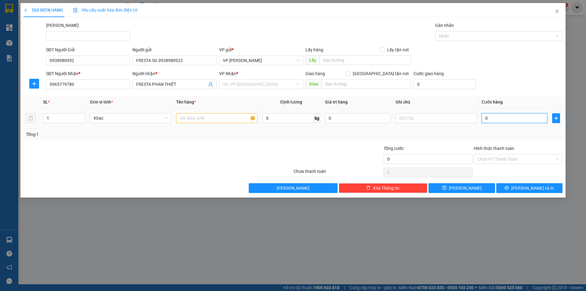
click at [508, 118] on input "0" at bounding box center [515, 118] width 66 height 10
type input "3"
type input "30"
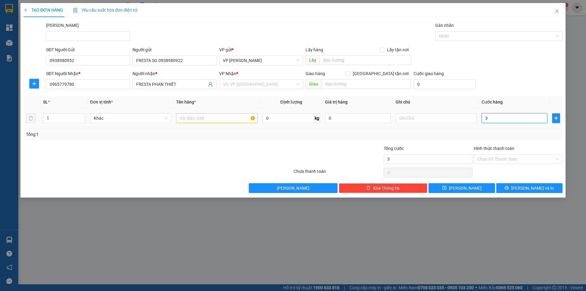
type input "30"
type input "30.000"
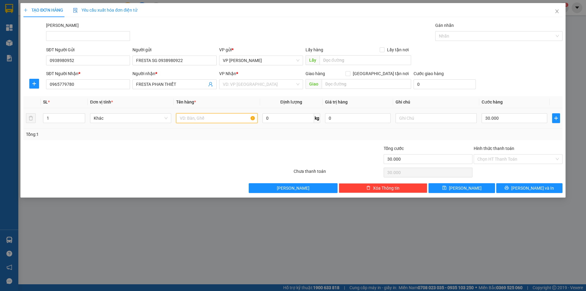
click at [192, 121] on input "text" at bounding box center [216, 118] width 81 height 10
type input "1 KIỆN"
drag, startPoint x: 264, startPoint y: 87, endPoint x: 259, endPoint y: 104, distance: 17.9
click at [264, 90] on div "VP Nhận * VD: VP [GEOGRAPHIC_DATA]" at bounding box center [261, 80] width 84 height 21
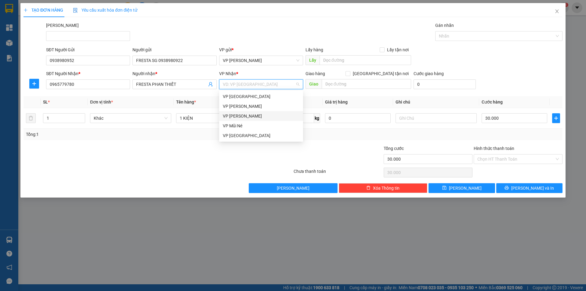
click at [251, 116] on div "VP [PERSON_NAME]" at bounding box center [261, 116] width 77 height 7
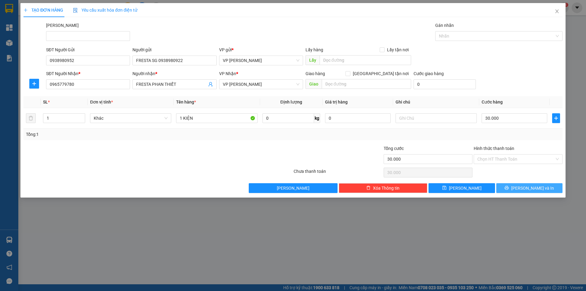
click at [525, 190] on span "[PERSON_NAME] và In" at bounding box center [532, 188] width 43 height 7
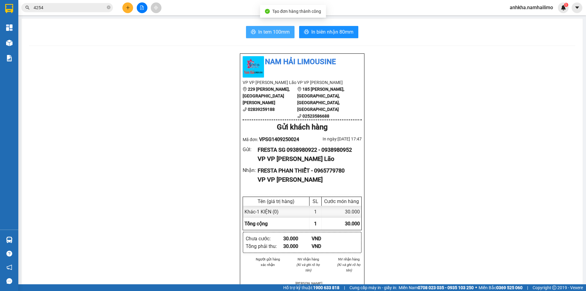
click at [269, 31] on span "In tem 100mm" at bounding box center [273, 32] width 31 height 8
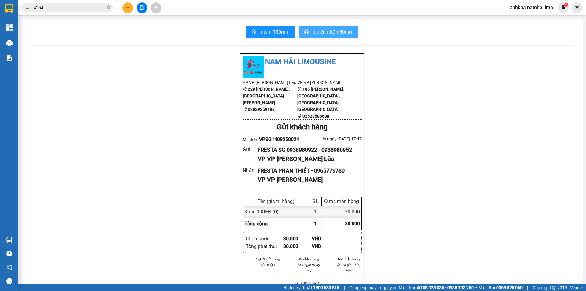
click at [332, 33] on span "In biên nhận 80mm" at bounding box center [332, 32] width 42 height 8
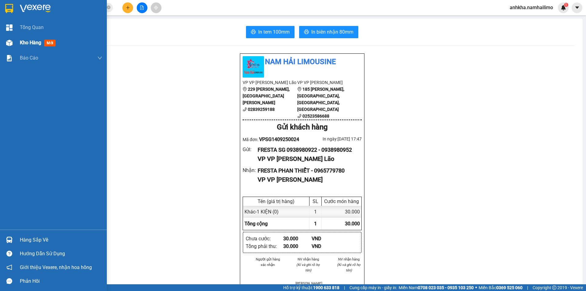
click at [20, 42] on div "Kho hàng mới" at bounding box center [53, 42] width 107 height 15
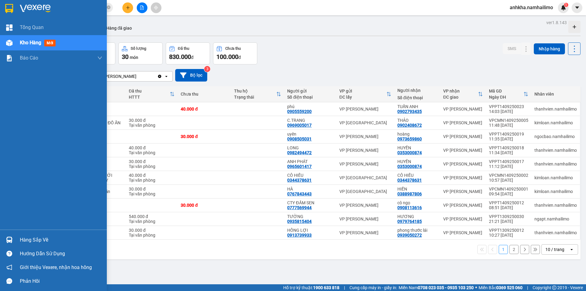
click at [53, 43] on span "mới" at bounding box center [49, 43] width 11 height 7
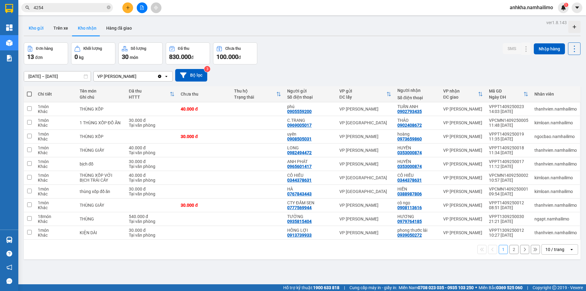
click at [41, 28] on button "Kho gửi" at bounding box center [36, 28] width 25 height 15
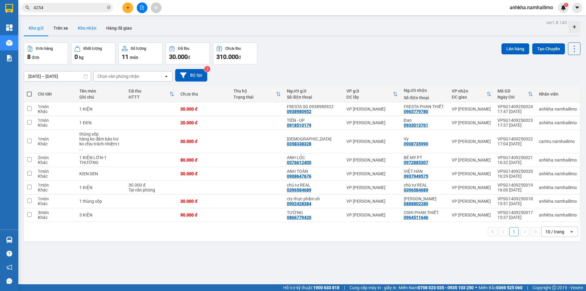
click at [90, 30] on button "Kho nhận" at bounding box center [87, 28] width 28 height 15
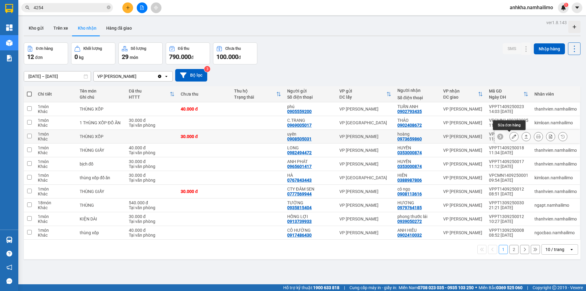
click at [512, 137] on button at bounding box center [514, 136] width 9 height 11
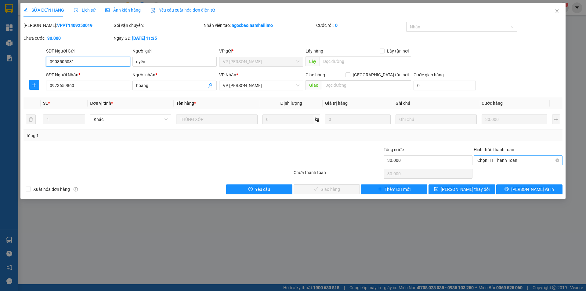
click at [497, 161] on span "Chọn HT Thanh Toán" at bounding box center [517, 160] width 81 height 9
click at [496, 172] on div "Tại văn phòng" at bounding box center [517, 172] width 81 height 7
type input "0"
click at [333, 192] on span "[PERSON_NAME] và Giao hàng" at bounding box center [334, 189] width 59 height 7
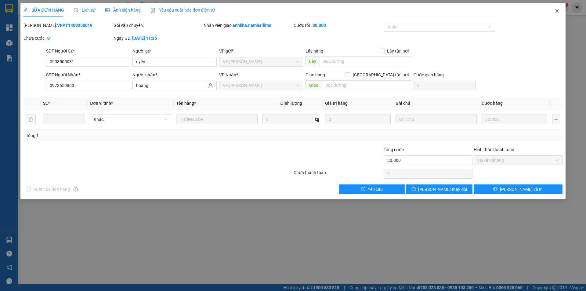
click at [557, 8] on span "Close" at bounding box center [556, 11] width 17 height 17
